Goal: Task Accomplishment & Management: Use online tool/utility

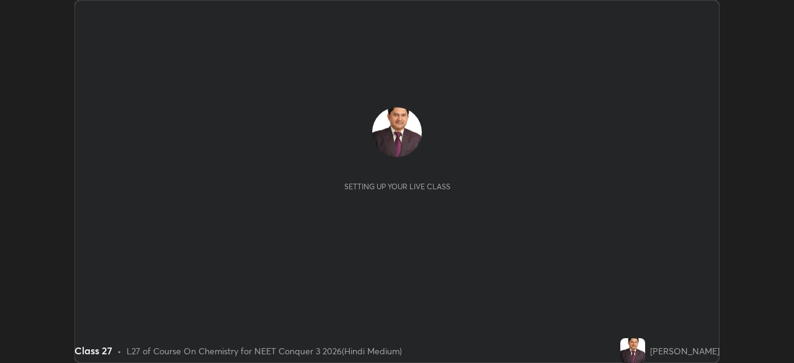
scroll to position [363, 794]
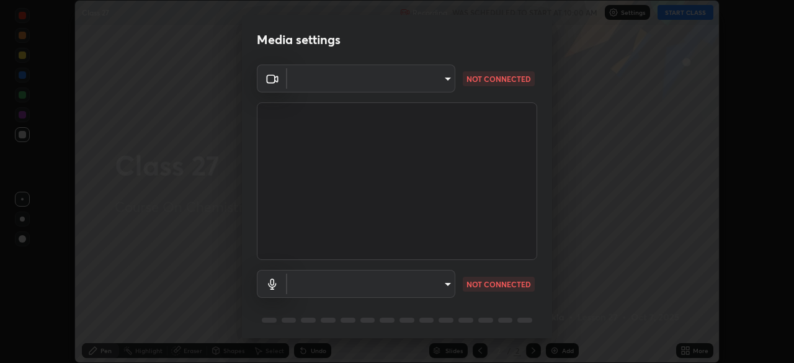
type input "fc38be1871f717ddc8e1b512eadbf63495b763d4820be899b5c927fedf8d93a0"
type input "communications"
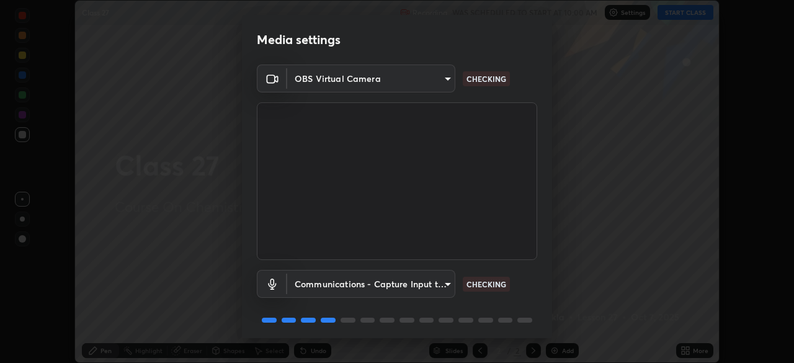
scroll to position [44, 0]
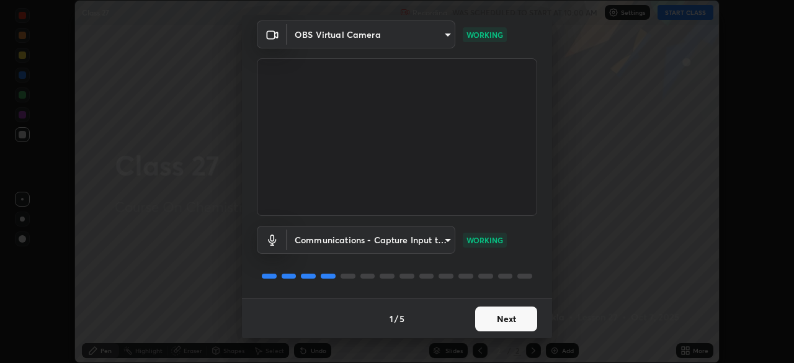
click at [511, 322] on button "Next" at bounding box center [506, 319] width 62 height 25
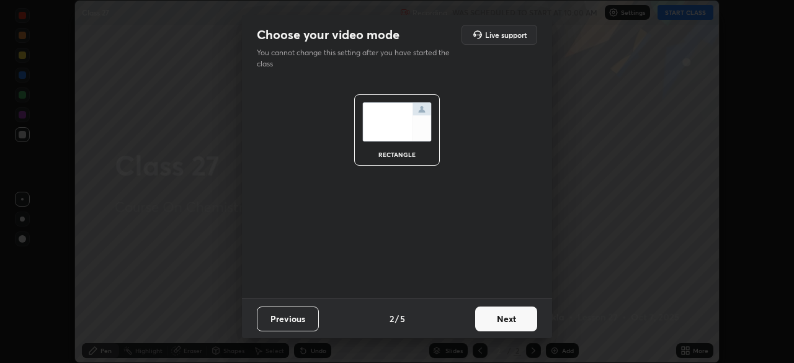
scroll to position [0, 0]
click at [507, 320] on button "Next" at bounding box center [506, 319] width 62 height 25
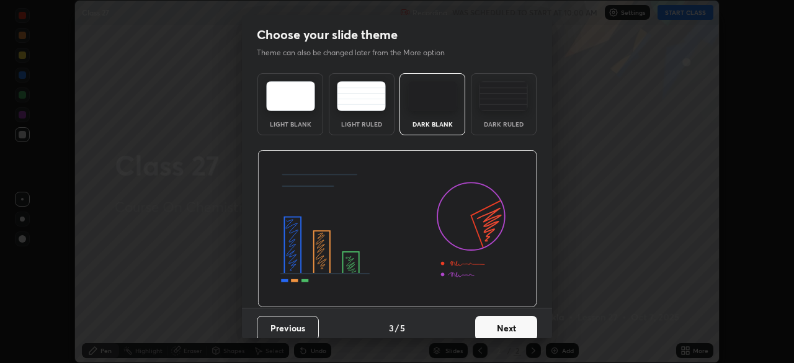
click at [508, 326] on button "Next" at bounding box center [506, 328] width 62 height 25
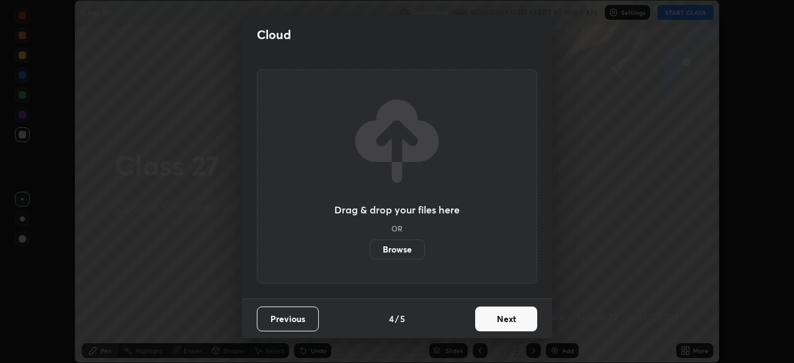
click at [506, 321] on button "Next" at bounding box center [506, 319] width 62 height 25
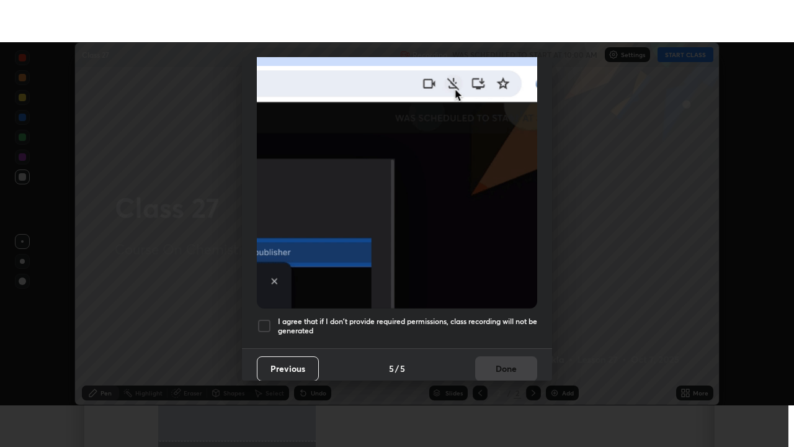
scroll to position [297, 0]
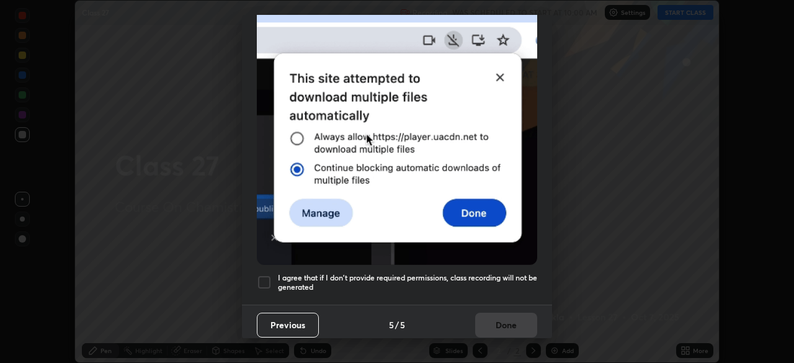
click at [266, 275] on div at bounding box center [264, 282] width 15 height 15
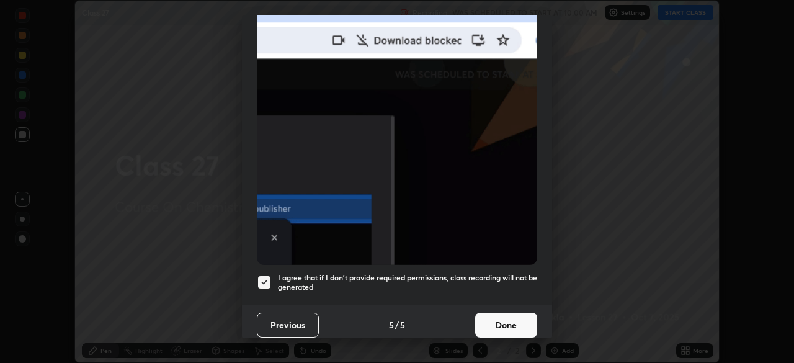
click at [493, 320] on button "Done" at bounding box center [506, 325] width 62 height 25
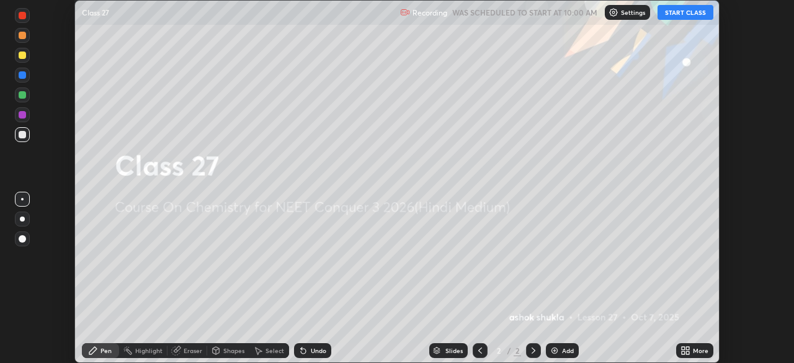
click at [674, 14] on button "START CLASS" at bounding box center [686, 12] width 56 height 15
click at [686, 350] on icon at bounding box center [686, 351] width 10 height 10
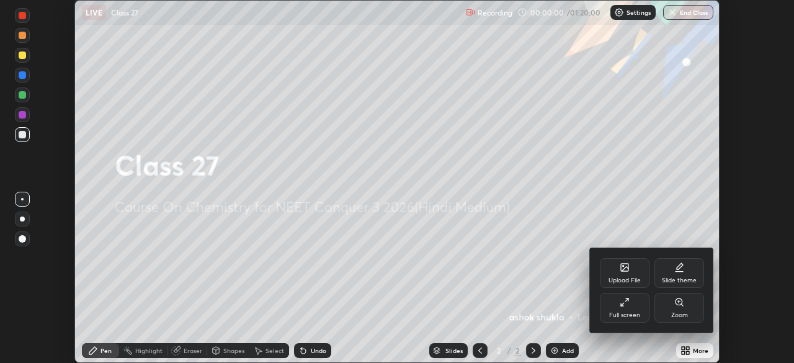
click at [624, 303] on icon at bounding box center [625, 302] width 10 height 10
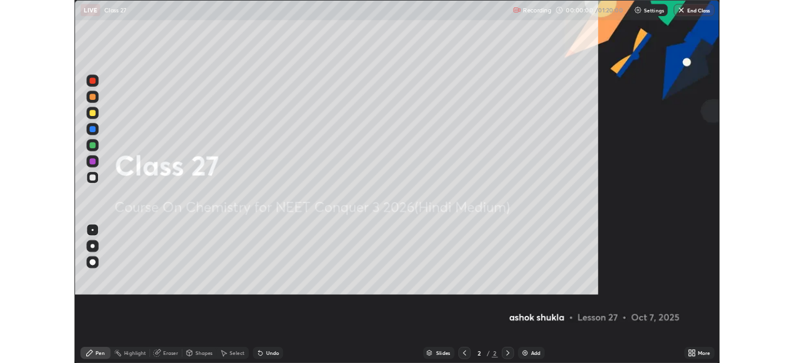
scroll to position [447, 794]
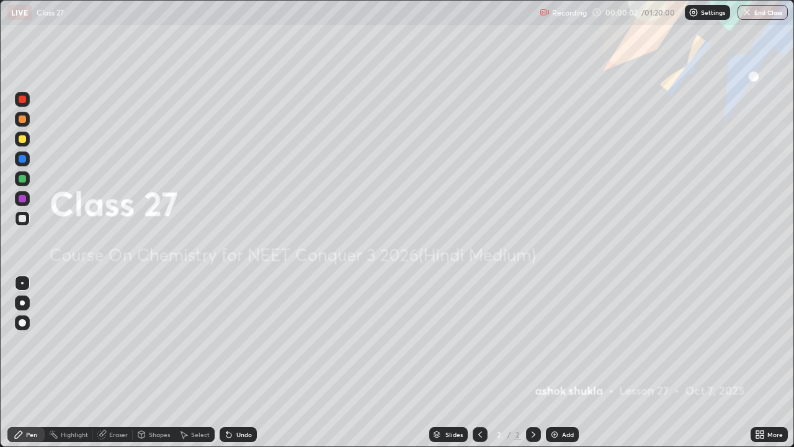
click at [553, 362] on img at bounding box center [555, 434] width 10 height 10
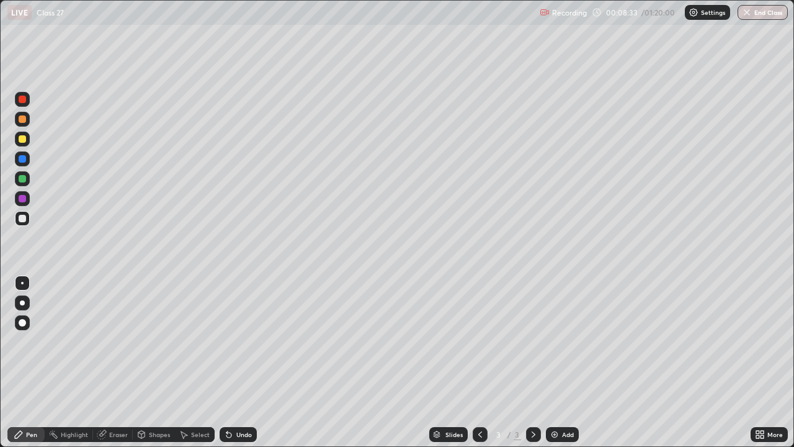
click at [21, 200] on div at bounding box center [22, 198] width 7 height 7
click at [119, 362] on div "Eraser" at bounding box center [118, 434] width 19 height 6
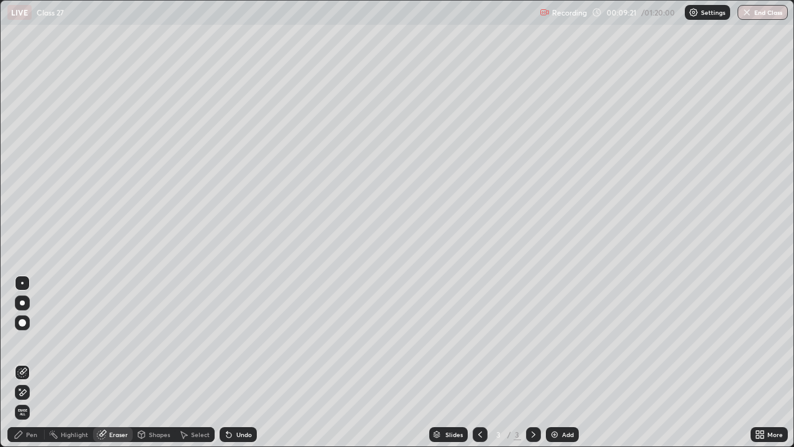
click at [35, 362] on div "Pen" at bounding box center [31, 434] width 11 height 6
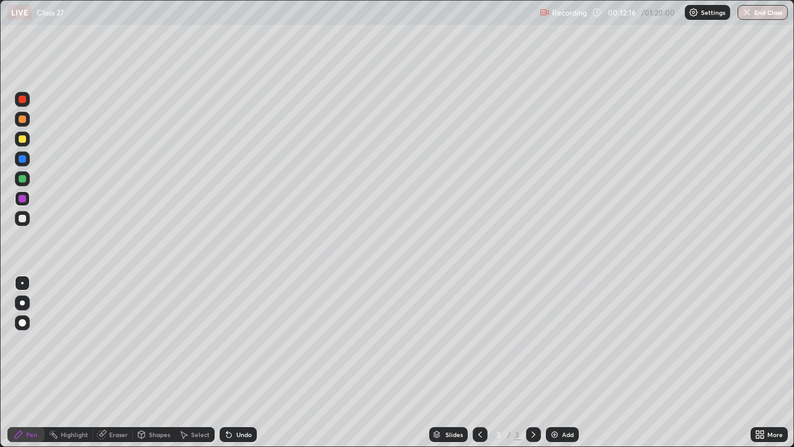
click at [112, 362] on div "Eraser" at bounding box center [118, 434] width 19 height 6
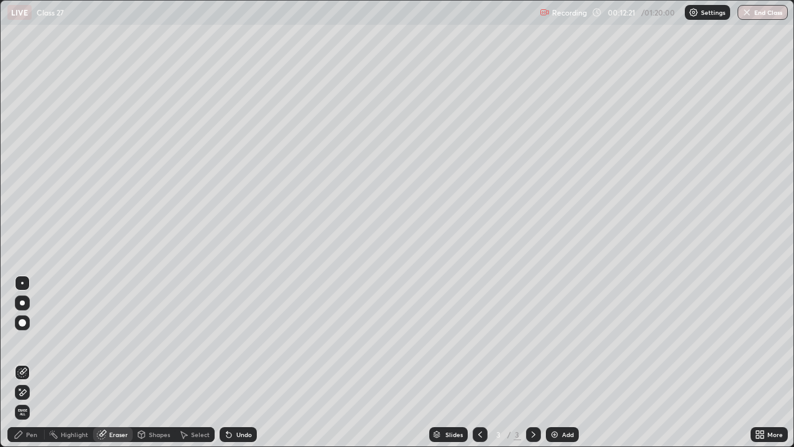
click at [30, 362] on div "Pen" at bounding box center [31, 434] width 11 height 6
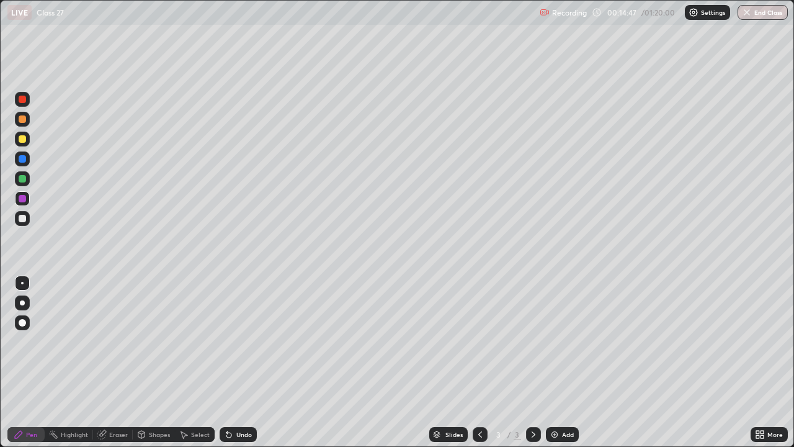
click at [552, 362] on img at bounding box center [555, 434] width 10 height 10
click at [24, 220] on div at bounding box center [22, 218] width 7 height 7
click at [123, 362] on div "Eraser" at bounding box center [118, 434] width 19 height 6
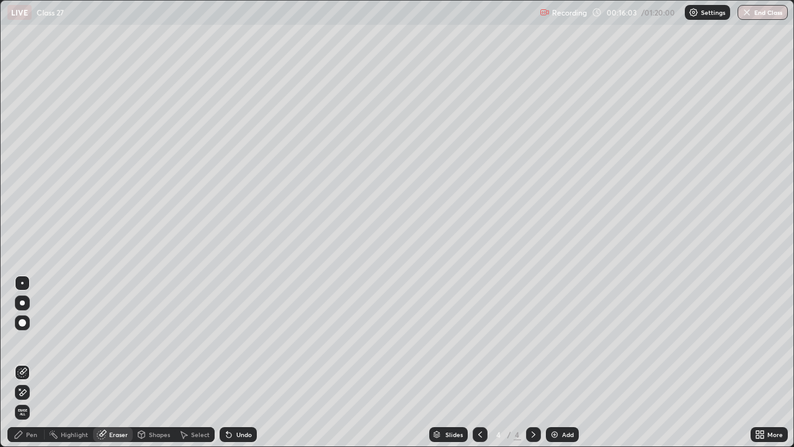
click at [38, 362] on div "Pen" at bounding box center [25, 434] width 37 height 15
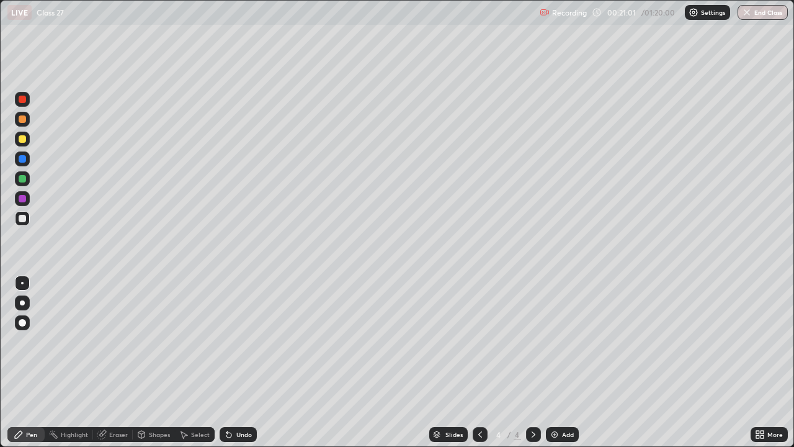
click at [552, 362] on img at bounding box center [555, 434] width 10 height 10
click at [189, 362] on div "Select" at bounding box center [195, 434] width 40 height 15
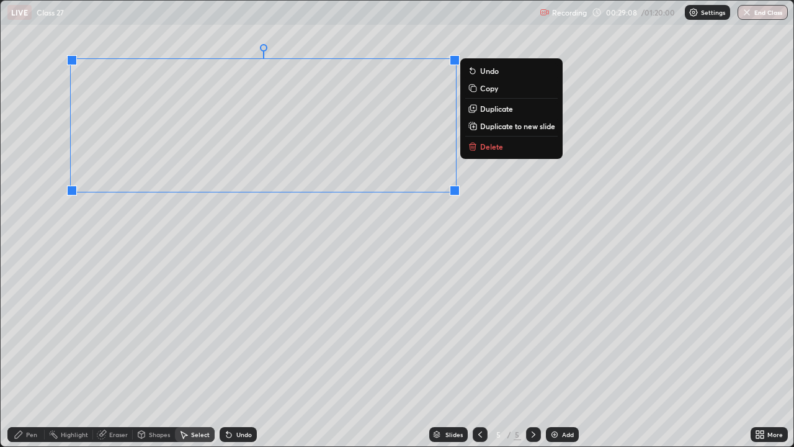
click at [501, 161] on div "0 ° Undo Copy Duplicate Duplicate to new slide Delete" at bounding box center [397, 224] width 793 height 446
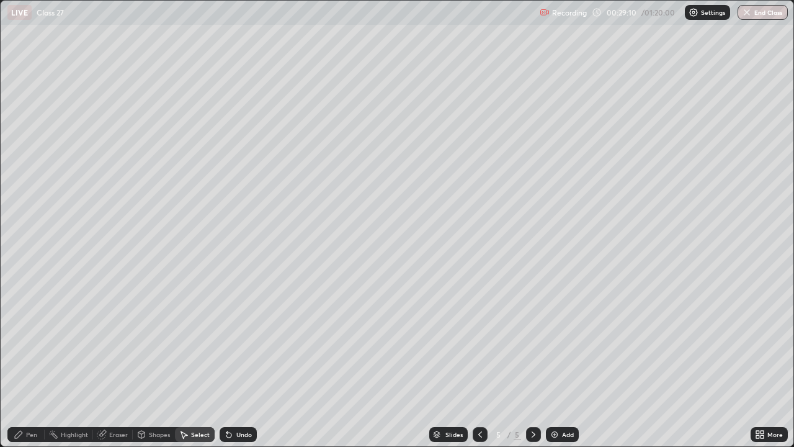
click at [33, 362] on div "Pen" at bounding box center [31, 434] width 11 height 6
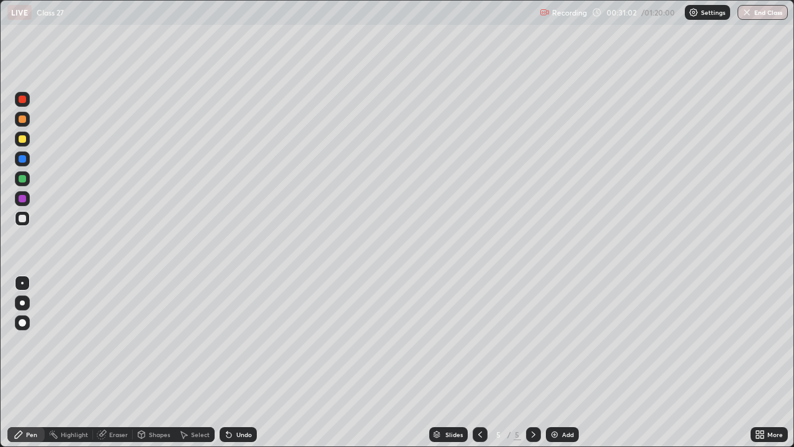
click at [114, 362] on div "Eraser" at bounding box center [118, 434] width 19 height 6
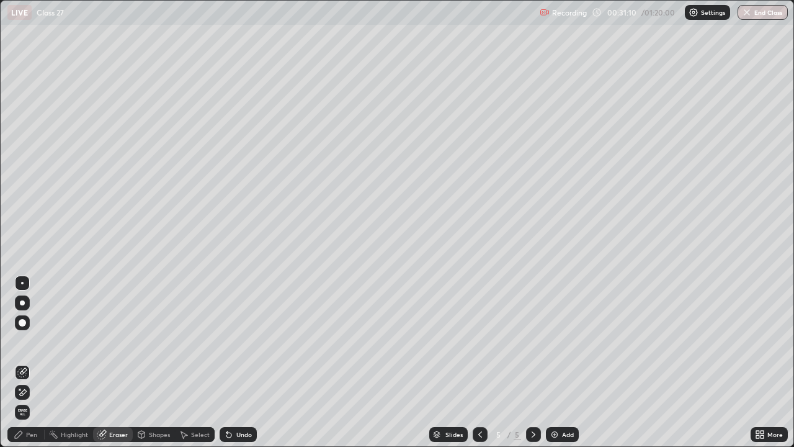
click at [40, 362] on div "Pen" at bounding box center [25, 434] width 37 height 15
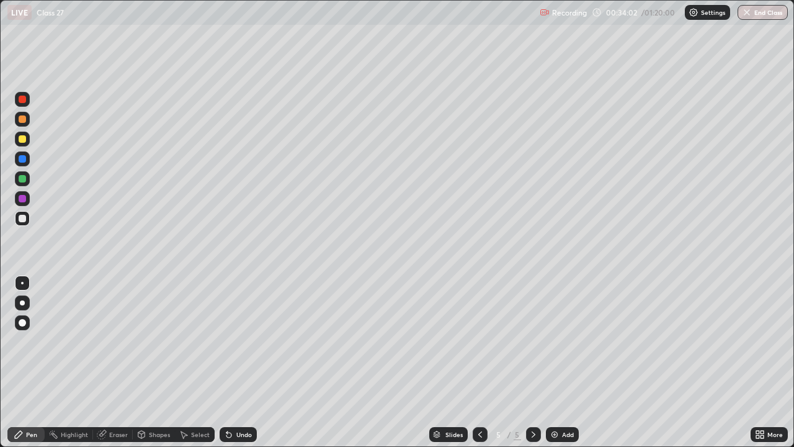
click at [110, 362] on div "Eraser" at bounding box center [118, 434] width 19 height 6
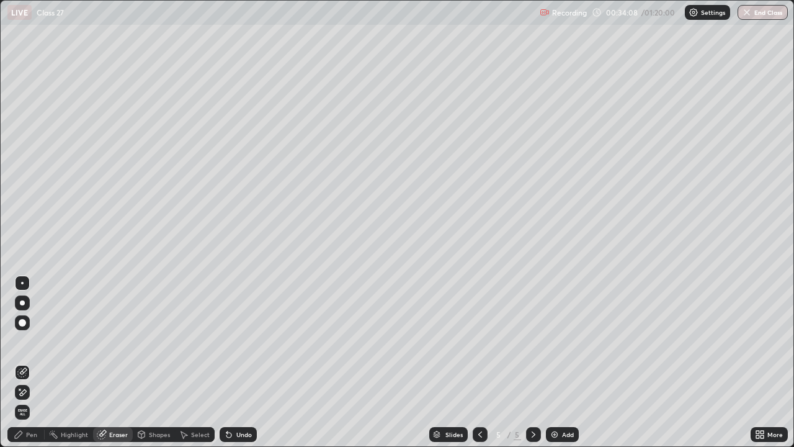
click at [32, 362] on div "Pen" at bounding box center [31, 434] width 11 height 6
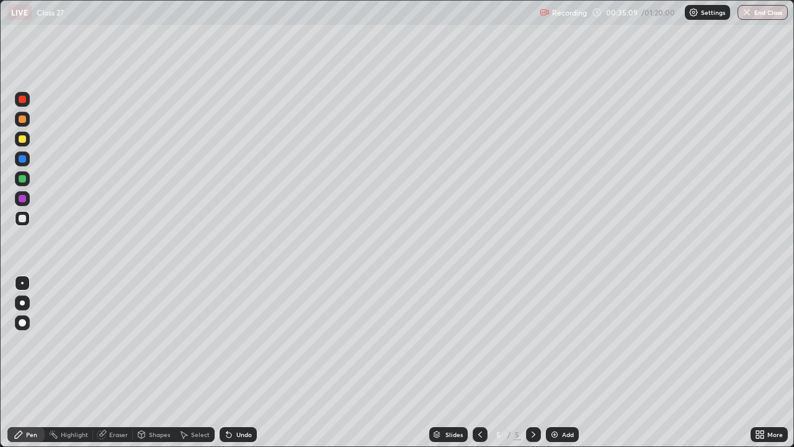
click at [552, 362] on img at bounding box center [555, 434] width 10 height 10
click at [117, 362] on div "Eraser" at bounding box center [118, 434] width 19 height 6
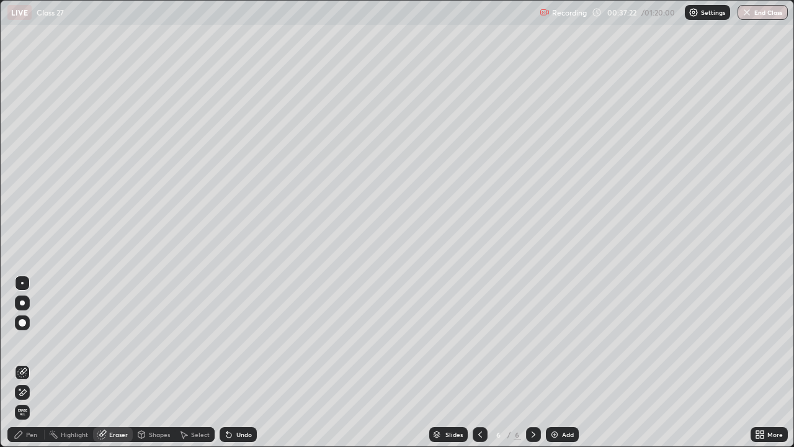
click at [34, 362] on div "Pen" at bounding box center [31, 434] width 11 height 6
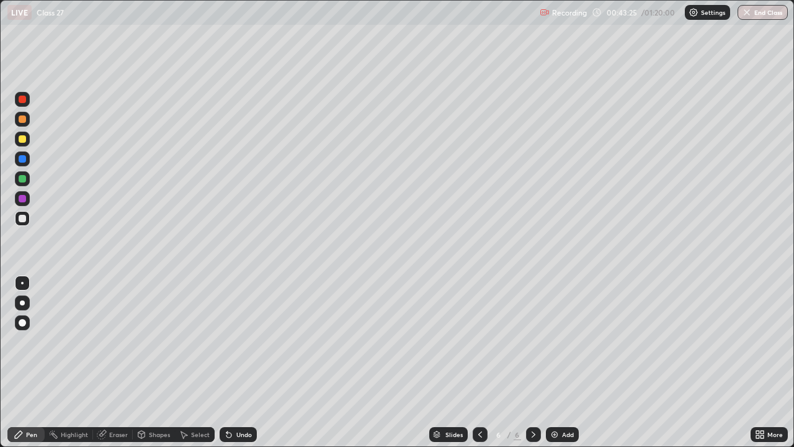
click at [551, 362] on img at bounding box center [555, 434] width 10 height 10
click at [191, 362] on div "Select" at bounding box center [200, 434] width 19 height 6
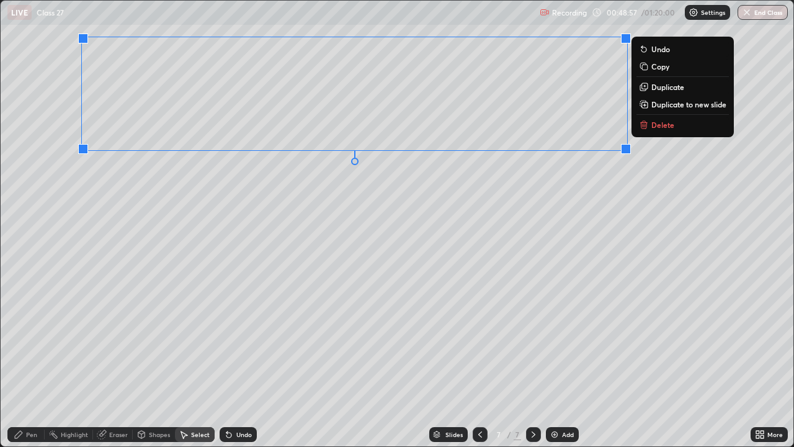
click at [612, 181] on div "0 ° Undo Copy Duplicate Duplicate to new slide Delete" at bounding box center [397, 224] width 793 height 446
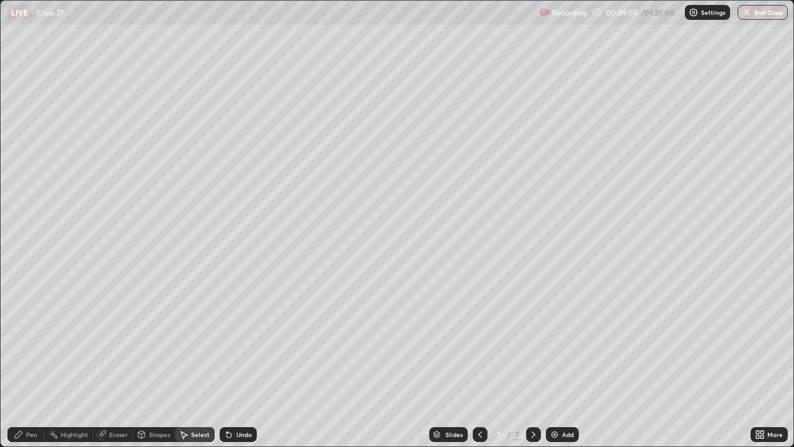
click at [29, 362] on div "Pen" at bounding box center [31, 434] width 11 height 6
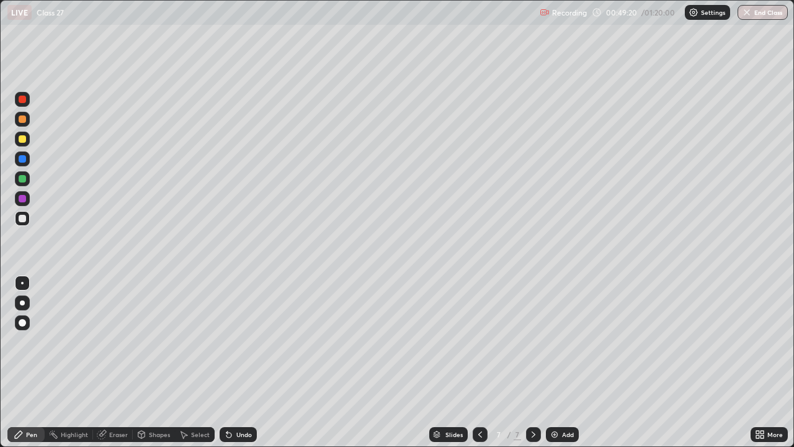
click at [71, 362] on div "Highlight" at bounding box center [69, 434] width 48 height 15
click at [109, 362] on div "Eraser" at bounding box center [118, 434] width 19 height 6
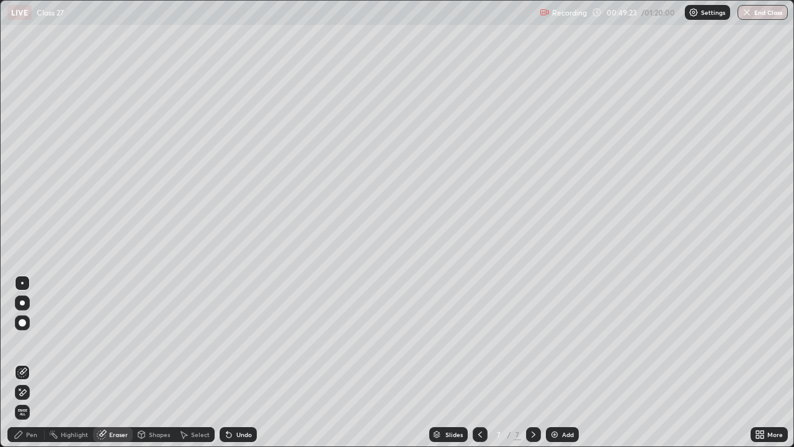
click at [29, 362] on div "Pen" at bounding box center [31, 434] width 11 height 6
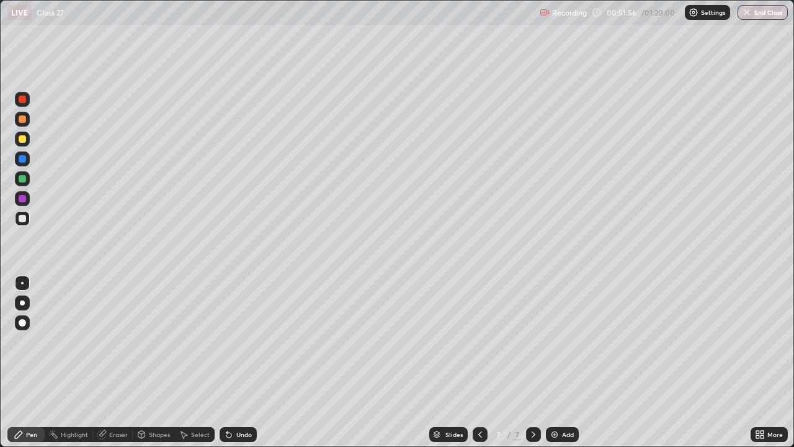
click at [551, 362] on img at bounding box center [555, 434] width 10 height 10
click at [21, 199] on div at bounding box center [22, 198] width 7 height 7
click at [181, 362] on icon at bounding box center [184, 434] width 10 height 10
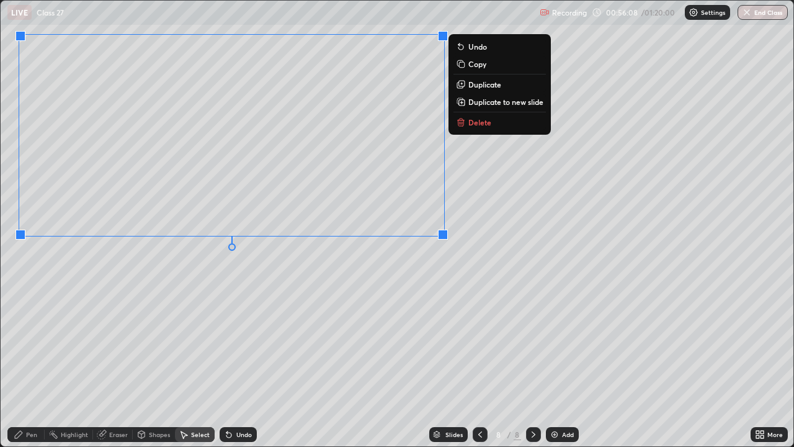
click at [453, 285] on div "0 ° Undo Copy Duplicate Duplicate to new slide Delete" at bounding box center [397, 224] width 793 height 446
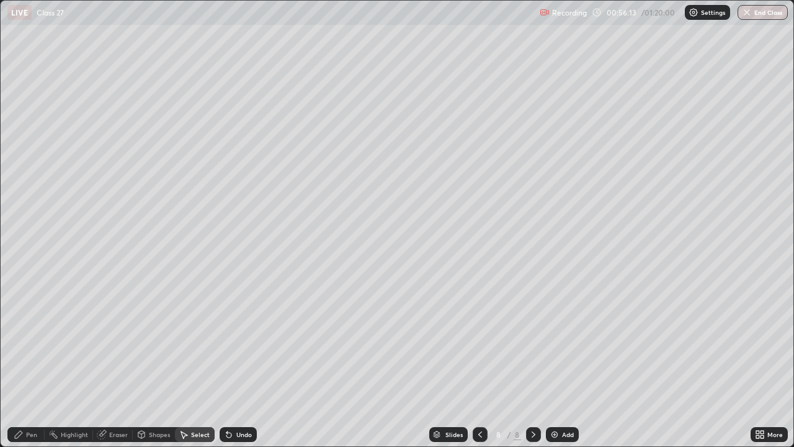
click at [25, 362] on div "Pen" at bounding box center [25, 434] width 37 height 15
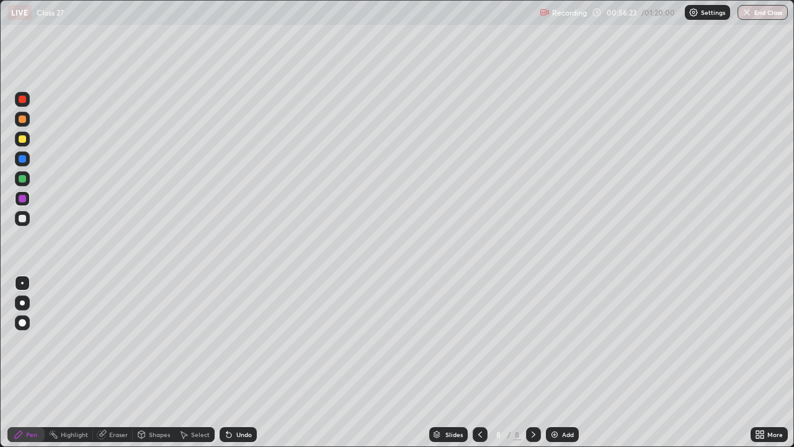
click at [111, 362] on div "Eraser" at bounding box center [118, 434] width 19 height 6
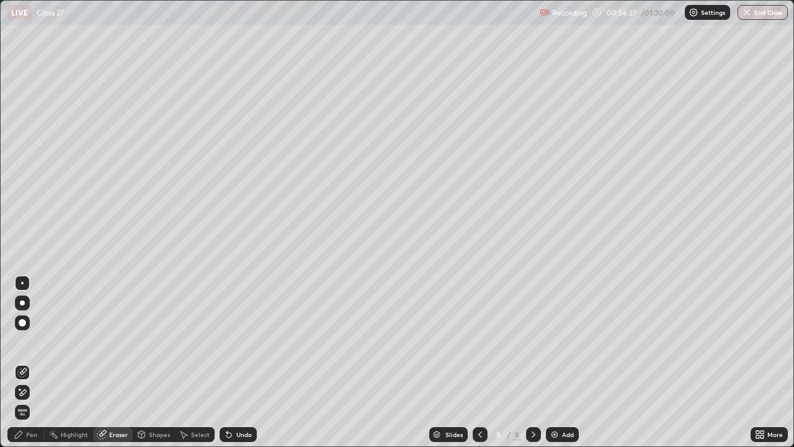
click at [34, 362] on div "Pen" at bounding box center [31, 434] width 11 height 6
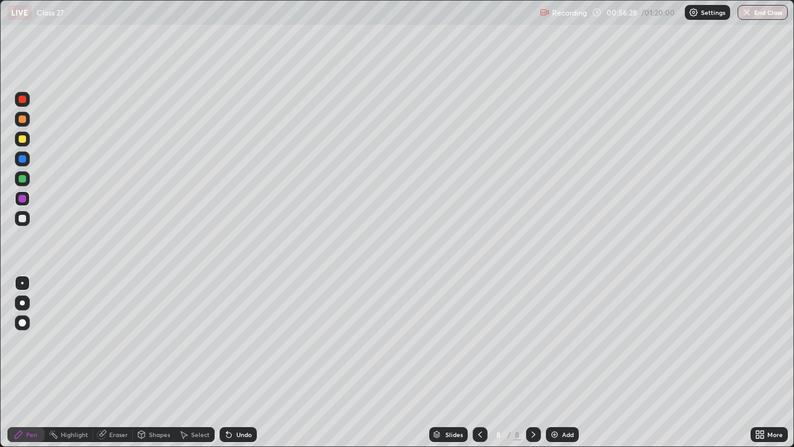
click at [22, 213] on div at bounding box center [22, 218] width 15 height 15
click at [23, 362] on div "Pen" at bounding box center [25, 434] width 37 height 25
click at [554, 362] on img at bounding box center [555, 434] width 10 height 10
click at [552, 362] on img at bounding box center [555, 434] width 10 height 10
click at [184, 362] on icon at bounding box center [184, 434] width 7 height 7
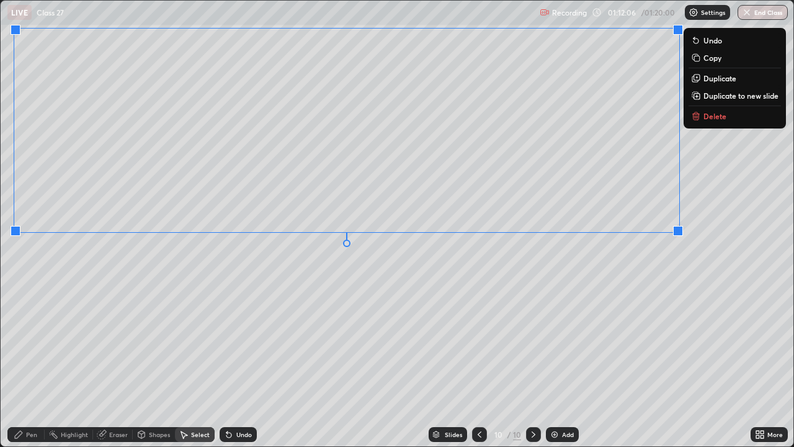
click at [665, 262] on div "0 ° Undo Copy Duplicate Duplicate to new slide Delete" at bounding box center [397, 224] width 793 height 446
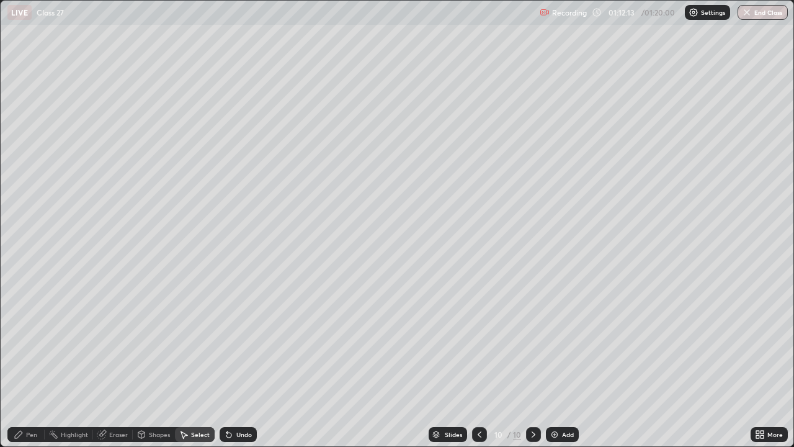
click at [30, 362] on div "Pen" at bounding box center [31, 434] width 11 height 6
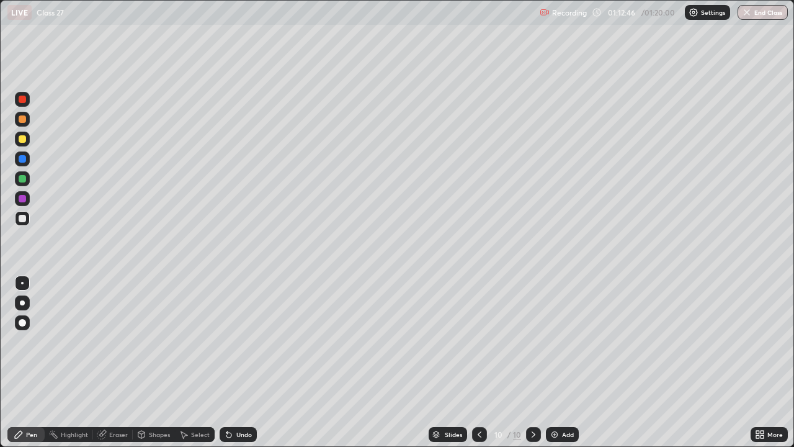
click at [114, 362] on div "Eraser" at bounding box center [118, 434] width 19 height 6
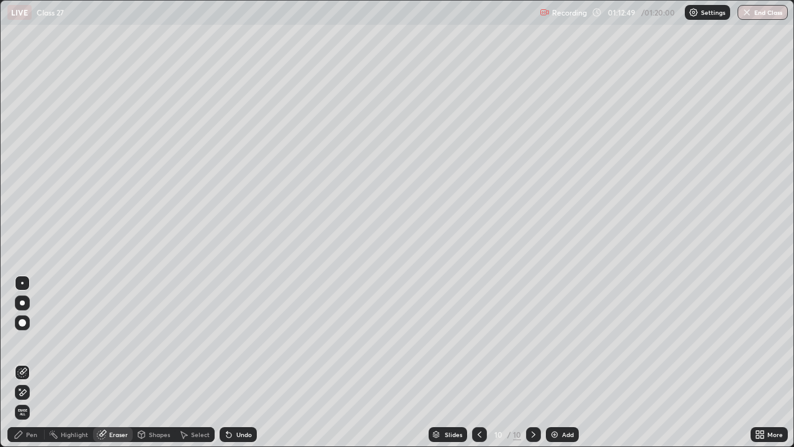
click at [35, 362] on div "Pen" at bounding box center [31, 434] width 11 height 6
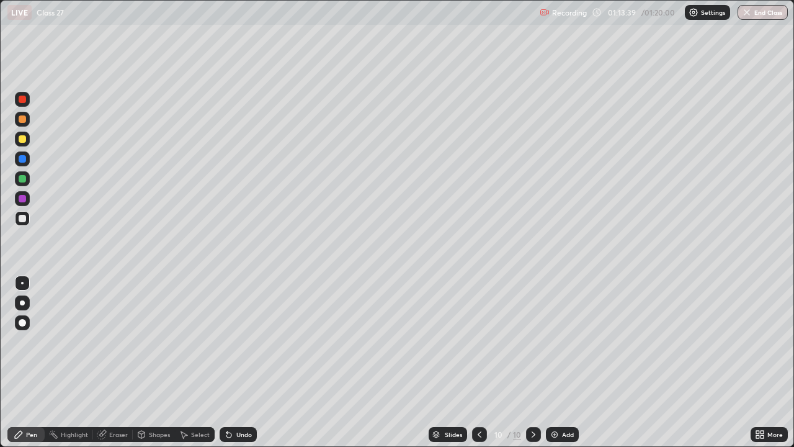
click at [111, 362] on div "Eraser" at bounding box center [118, 434] width 19 height 6
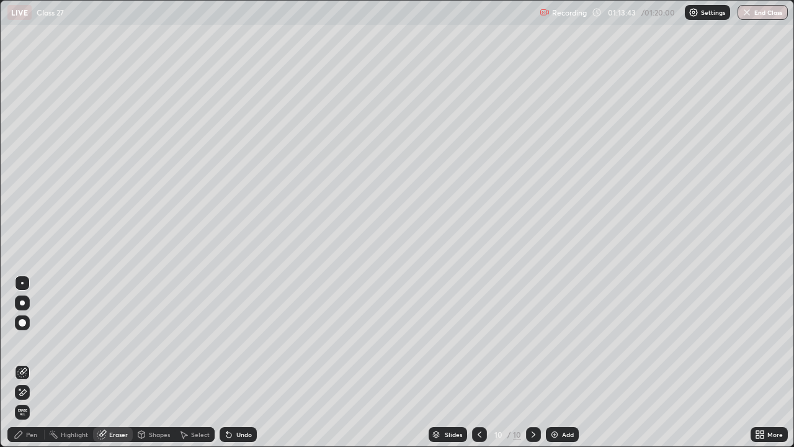
click at [34, 362] on div "Pen" at bounding box center [31, 434] width 11 height 6
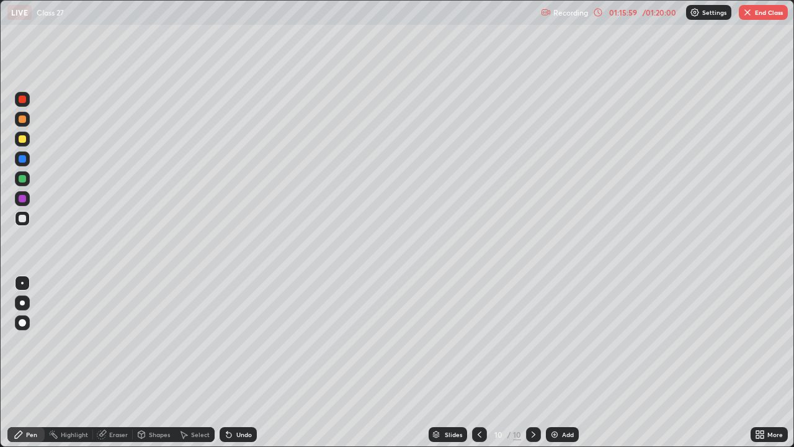
click at [757, 17] on button "End Class" at bounding box center [763, 12] width 49 height 15
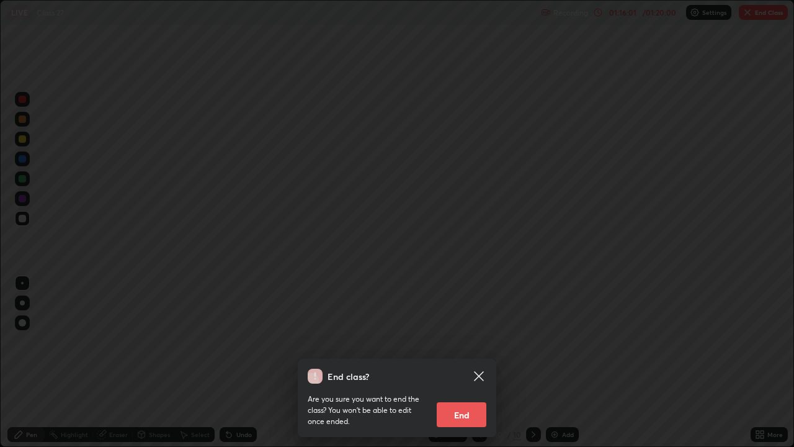
click at [471, 362] on button "End" at bounding box center [462, 414] width 50 height 25
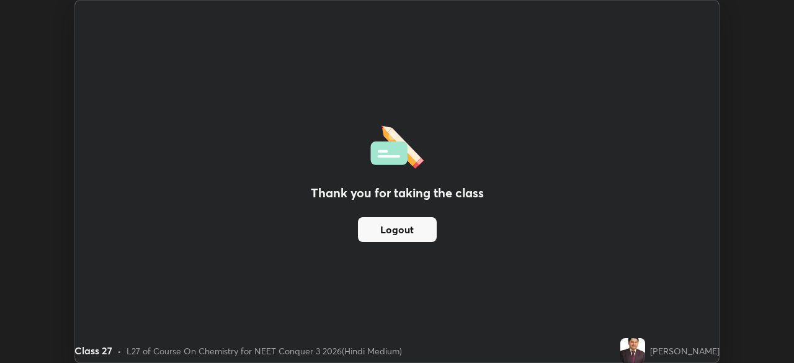
scroll to position [61689, 61258]
